Goal: Download file/media

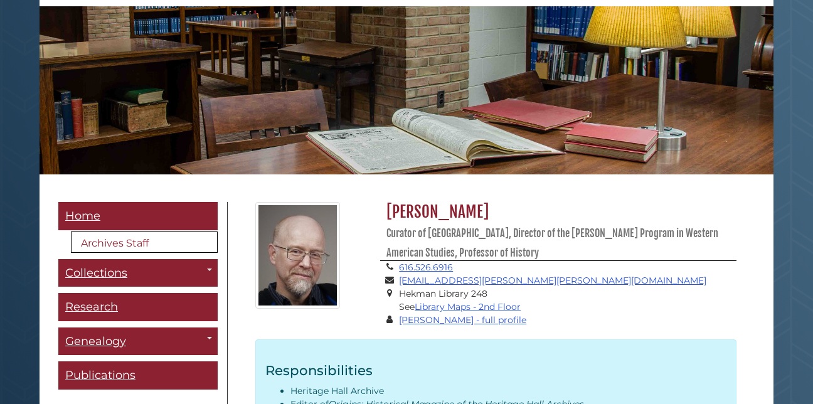
scroll to position [151, 0]
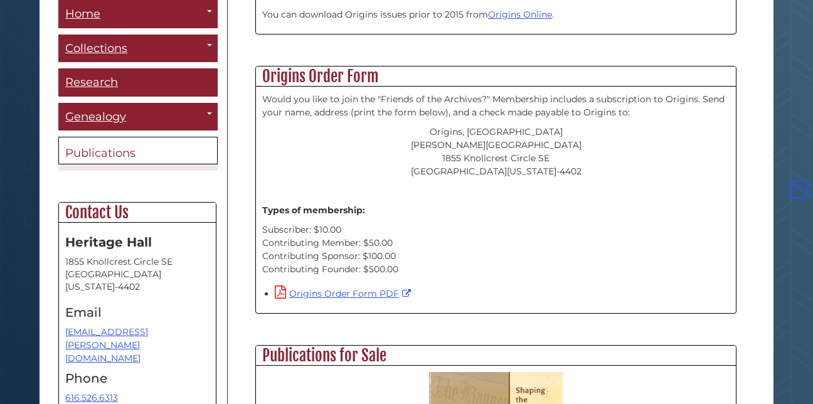
scroll to position [552, 0]
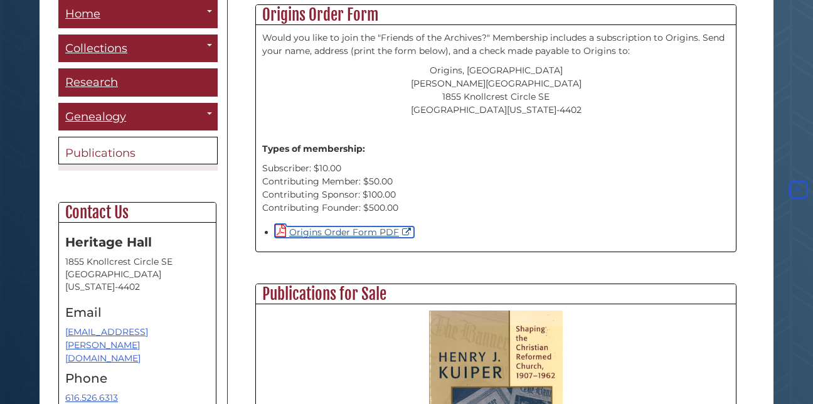
click at [326, 235] on link "Origins Order Form PDF" at bounding box center [344, 231] width 139 height 11
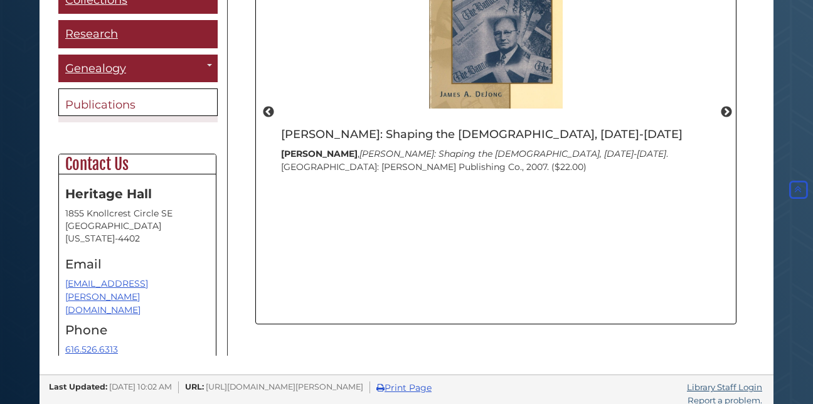
scroll to position [965, 0]
